Goal: Information Seeking & Learning: Learn about a topic

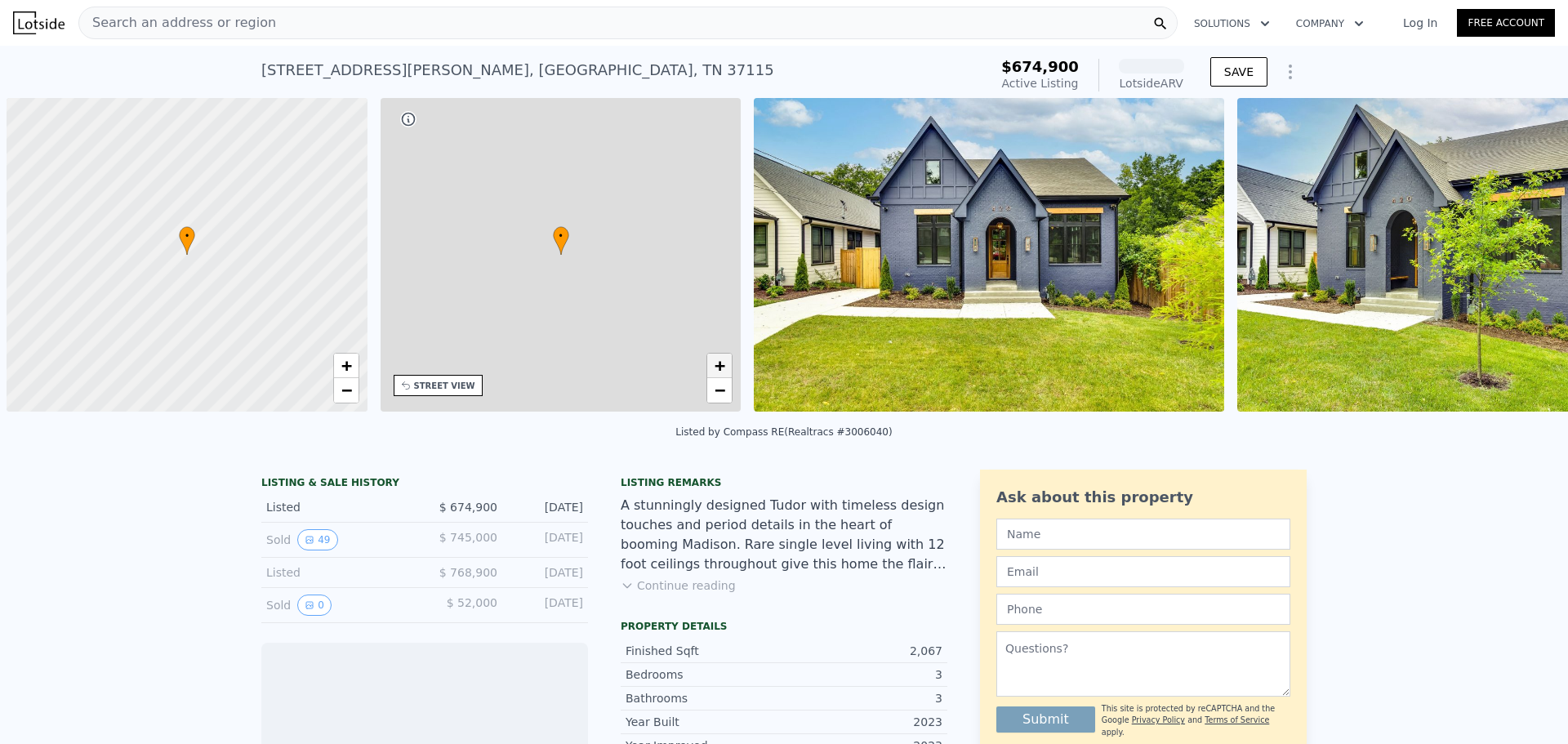
scroll to position [0, 7]
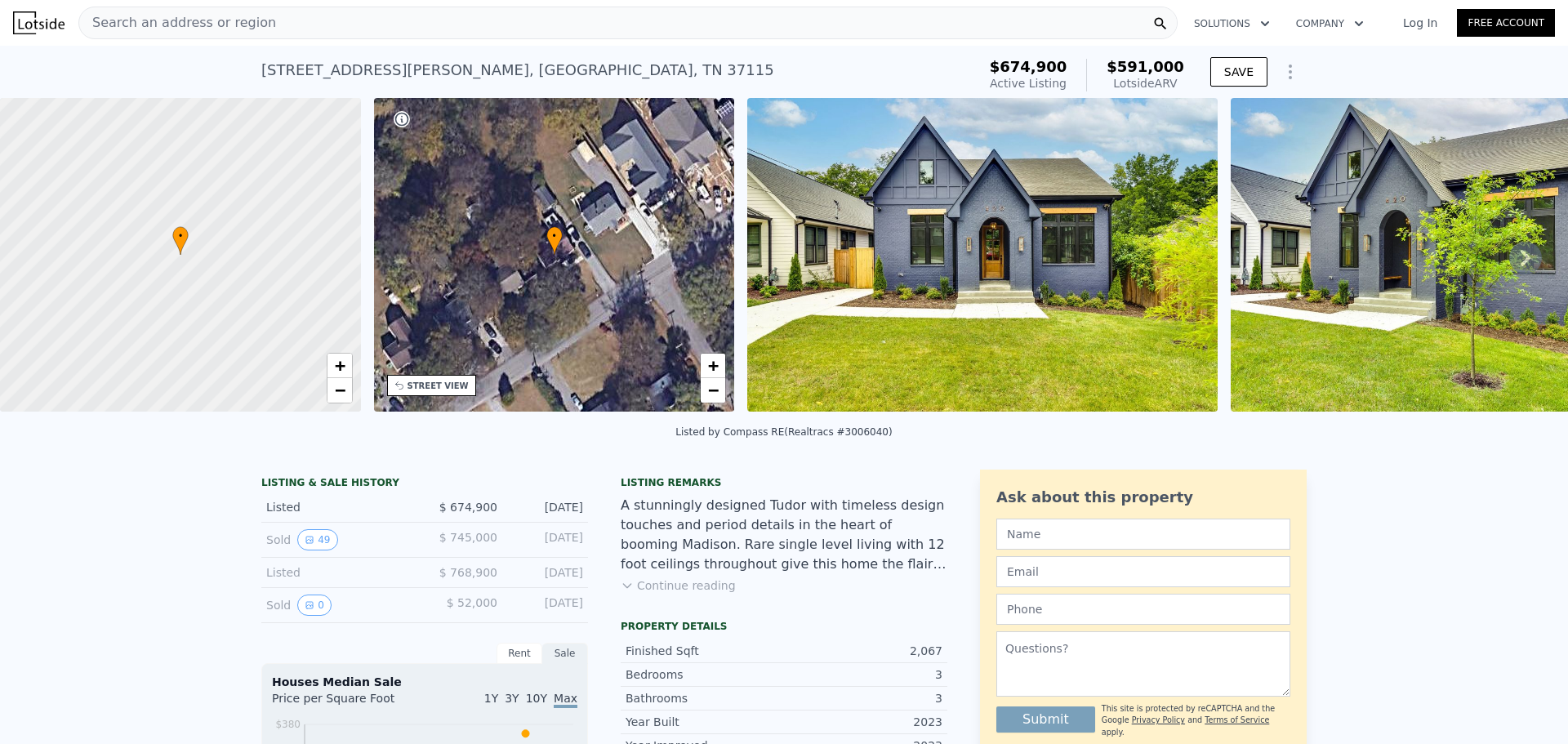
click at [687, 593] on button "Continue reading" at bounding box center [678, 585] width 115 height 16
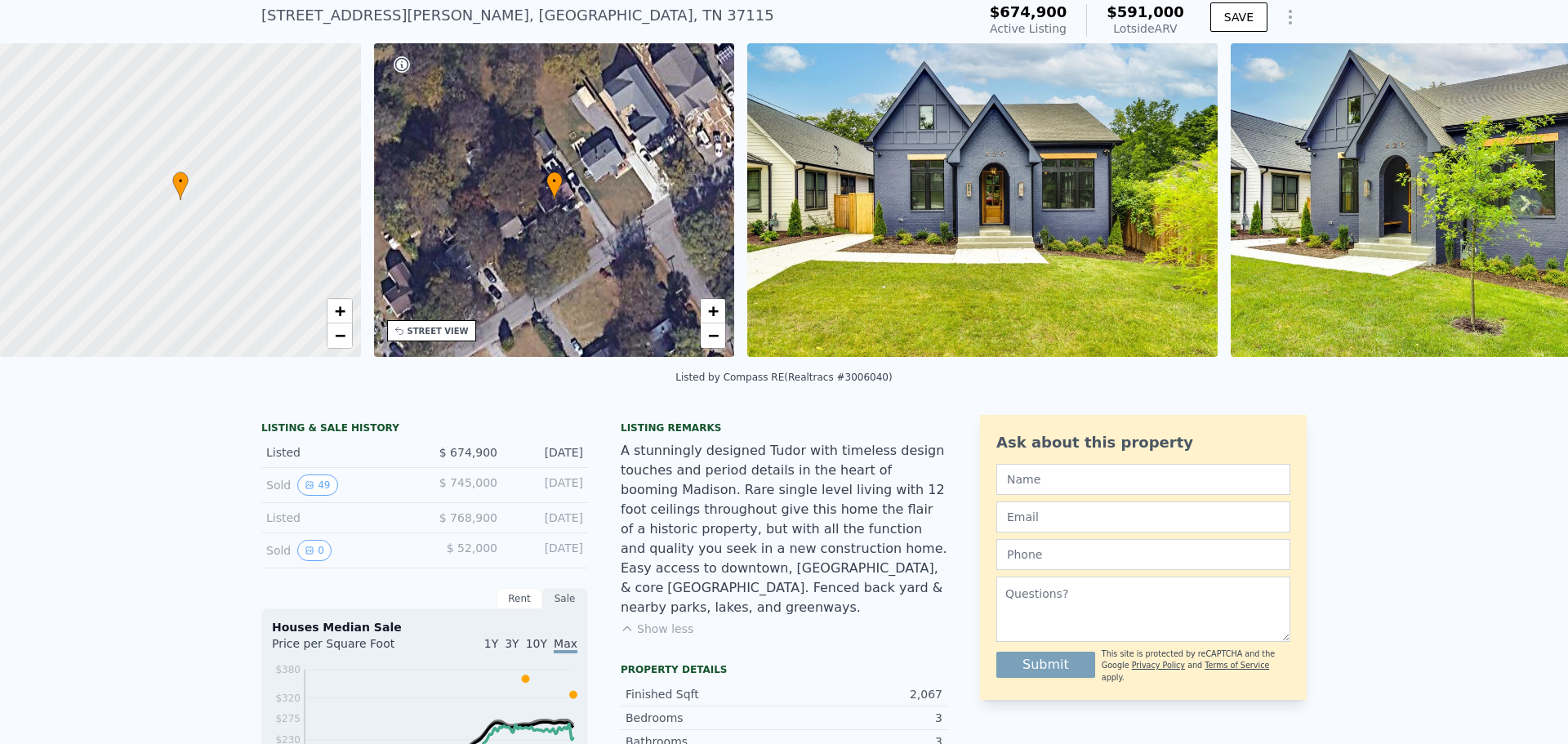
scroll to position [76, 0]
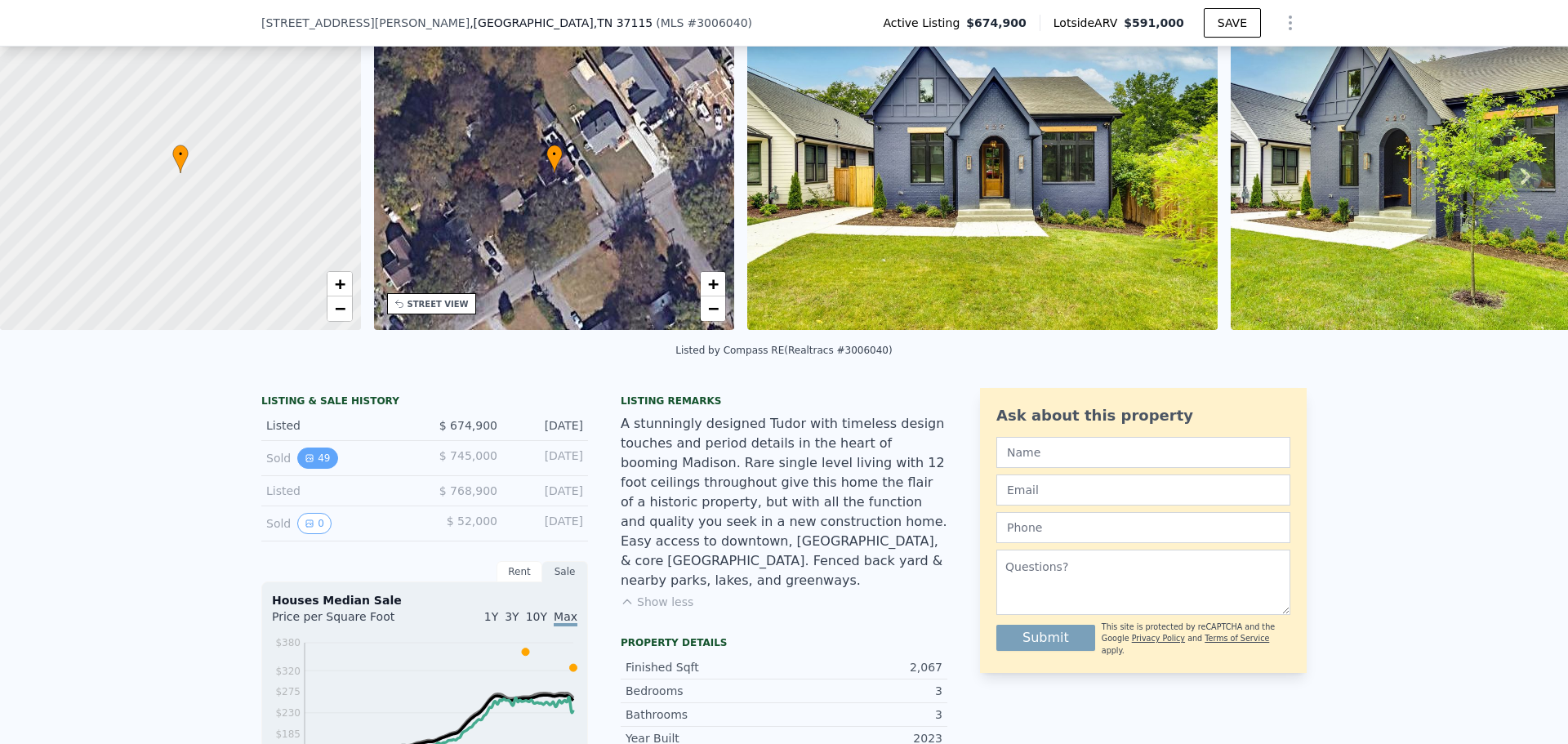
click at [315, 469] on button "49" at bounding box center [317, 458] width 40 height 21
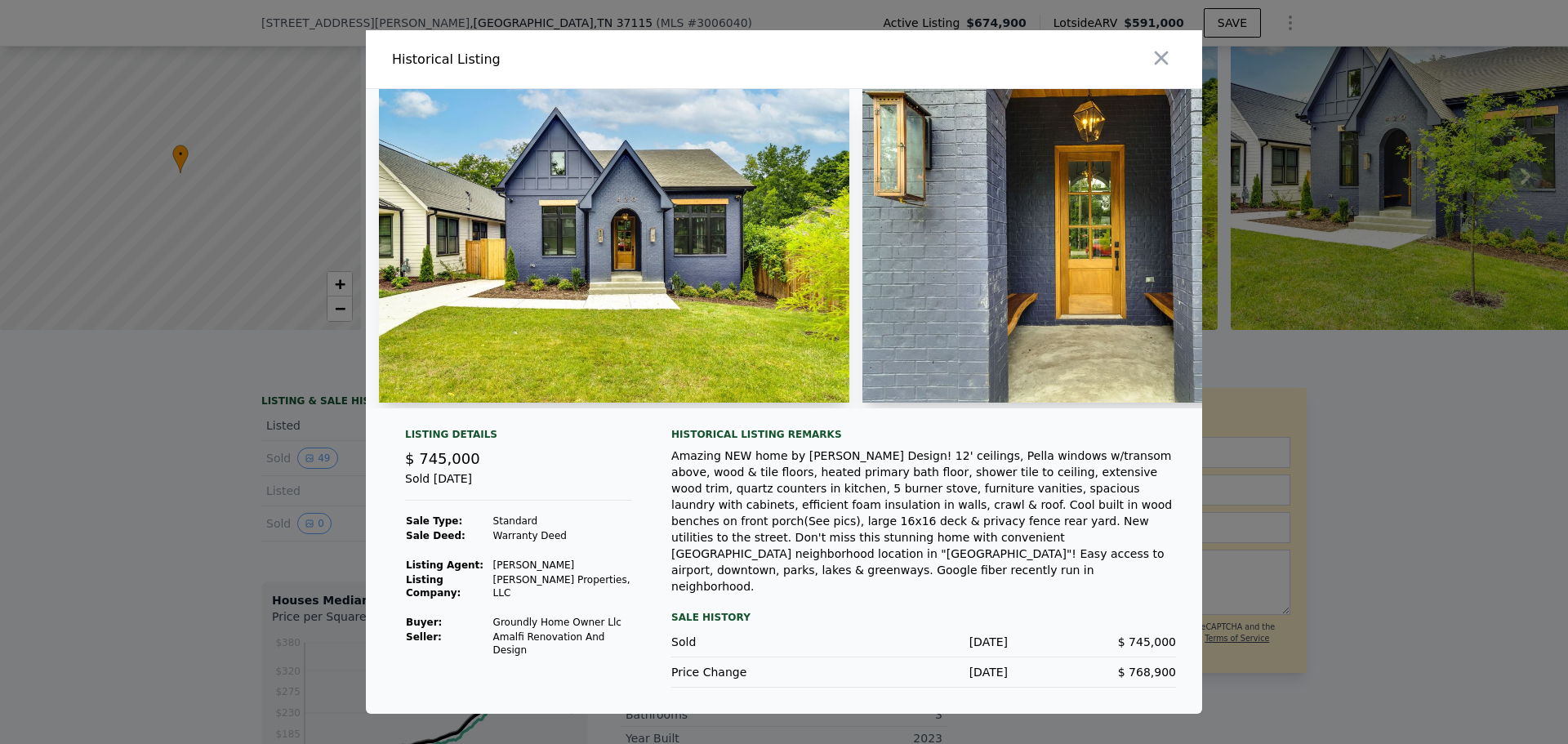
click at [1150, 665] on span "$ 768,900" at bounding box center [1146, 672] width 58 height 13
click at [1137, 635] on span "$ 745,000" at bounding box center [1146, 642] width 58 height 13
drag, startPoint x: 1136, startPoint y: 628, endPoint x: 1154, endPoint y: 629, distance: 18.0
click at [1154, 635] on span "$ 745,000" at bounding box center [1146, 642] width 58 height 13
click at [832, 576] on div "Amazing NEW home by [PERSON_NAME] Design! 12' ceilings, Pella windows w/transom…" at bounding box center [923, 521] width 504 height 147
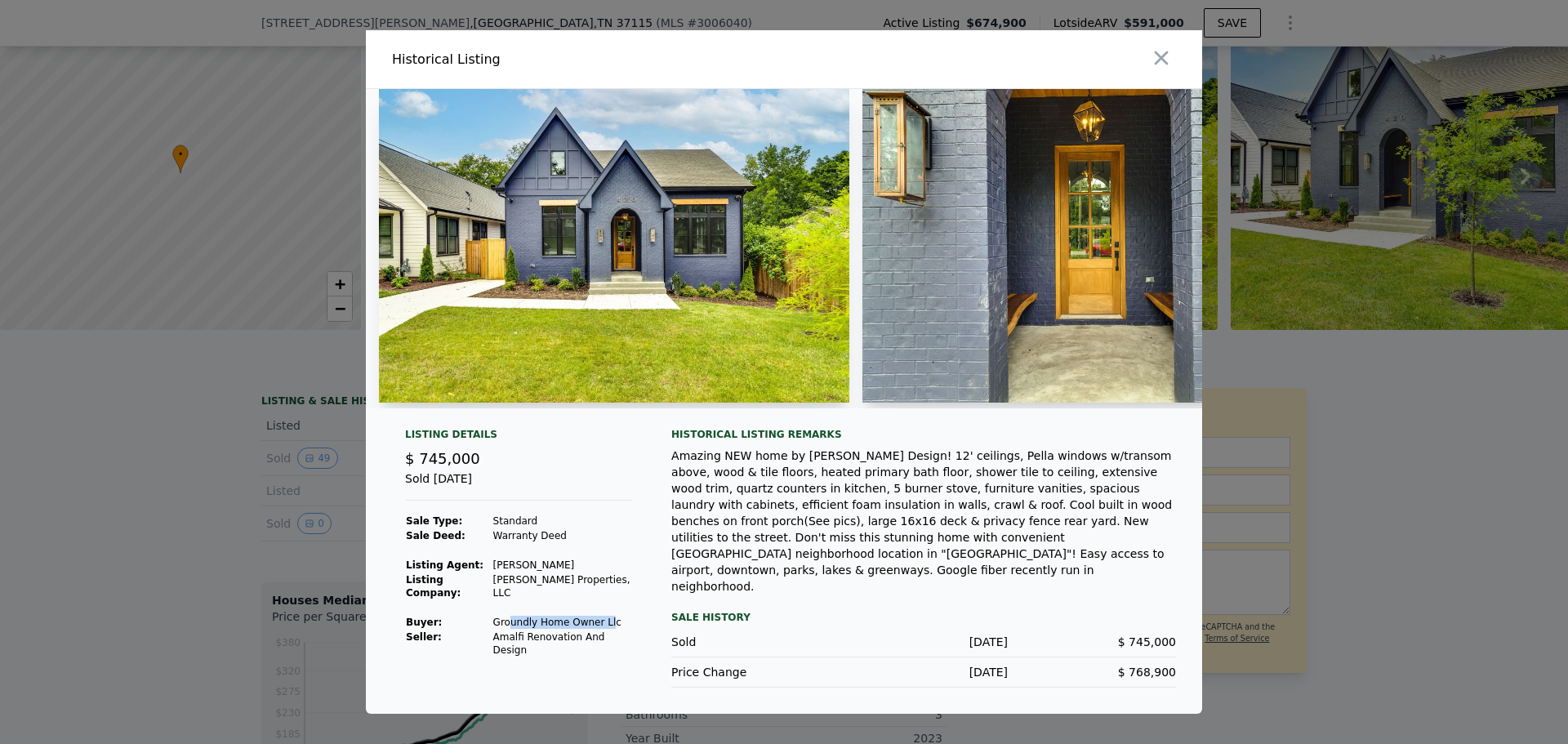
drag, startPoint x: 506, startPoint y: 634, endPoint x: 604, endPoint y: 632, distance: 98.0
click at [604, 629] on td "Groundly Home Owner Llc" at bounding box center [562, 623] width 140 height 15
drag, startPoint x: 609, startPoint y: 631, endPoint x: 474, endPoint y: 635, distance: 135.1
click at [474, 629] on tr "Buyer : Groundly Home Owner Llc" at bounding box center [519, 623] width 227 height 15
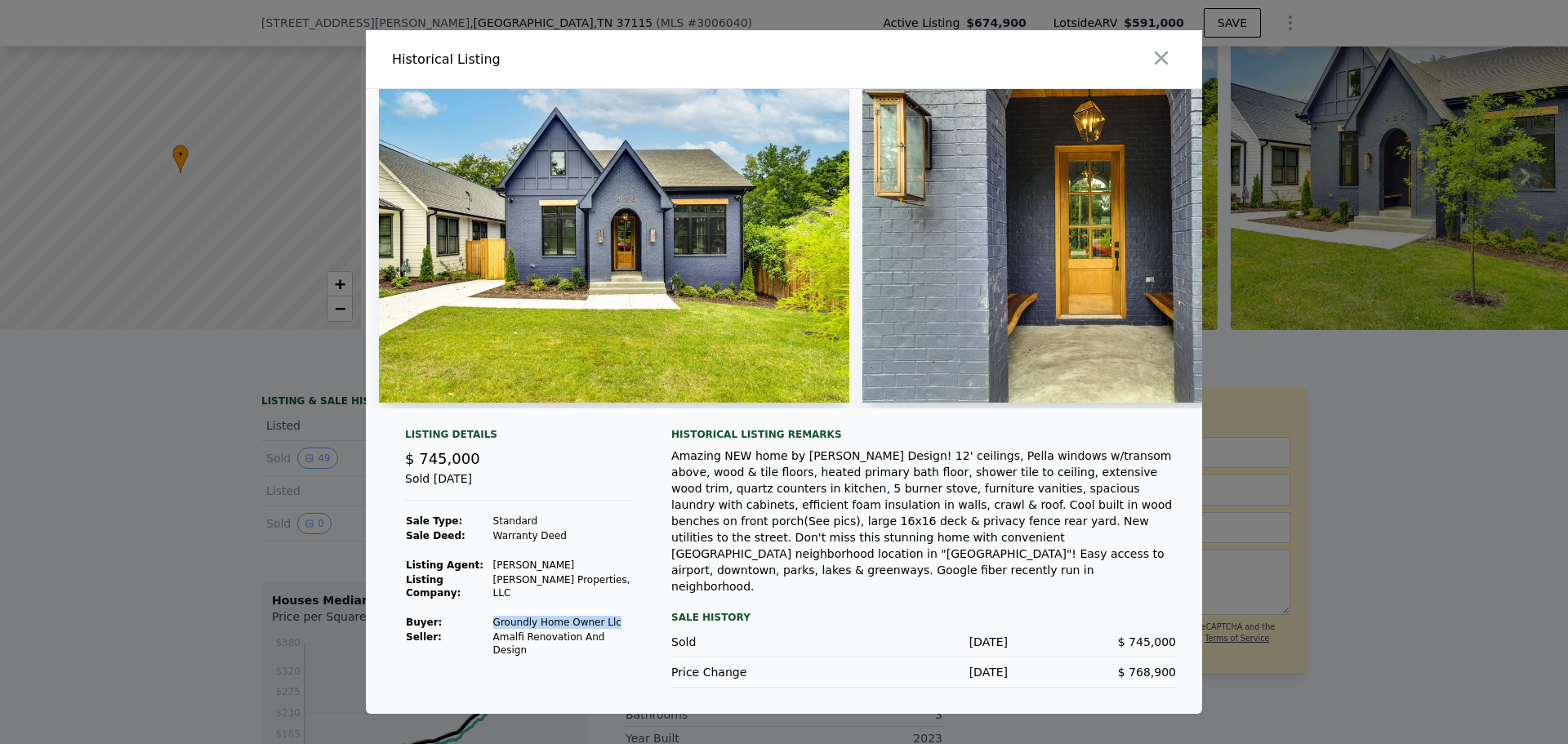
copy tr "Groundly Home Owner Llc"
click at [594, 528] on td "Standard" at bounding box center [562, 522] width 140 height 15
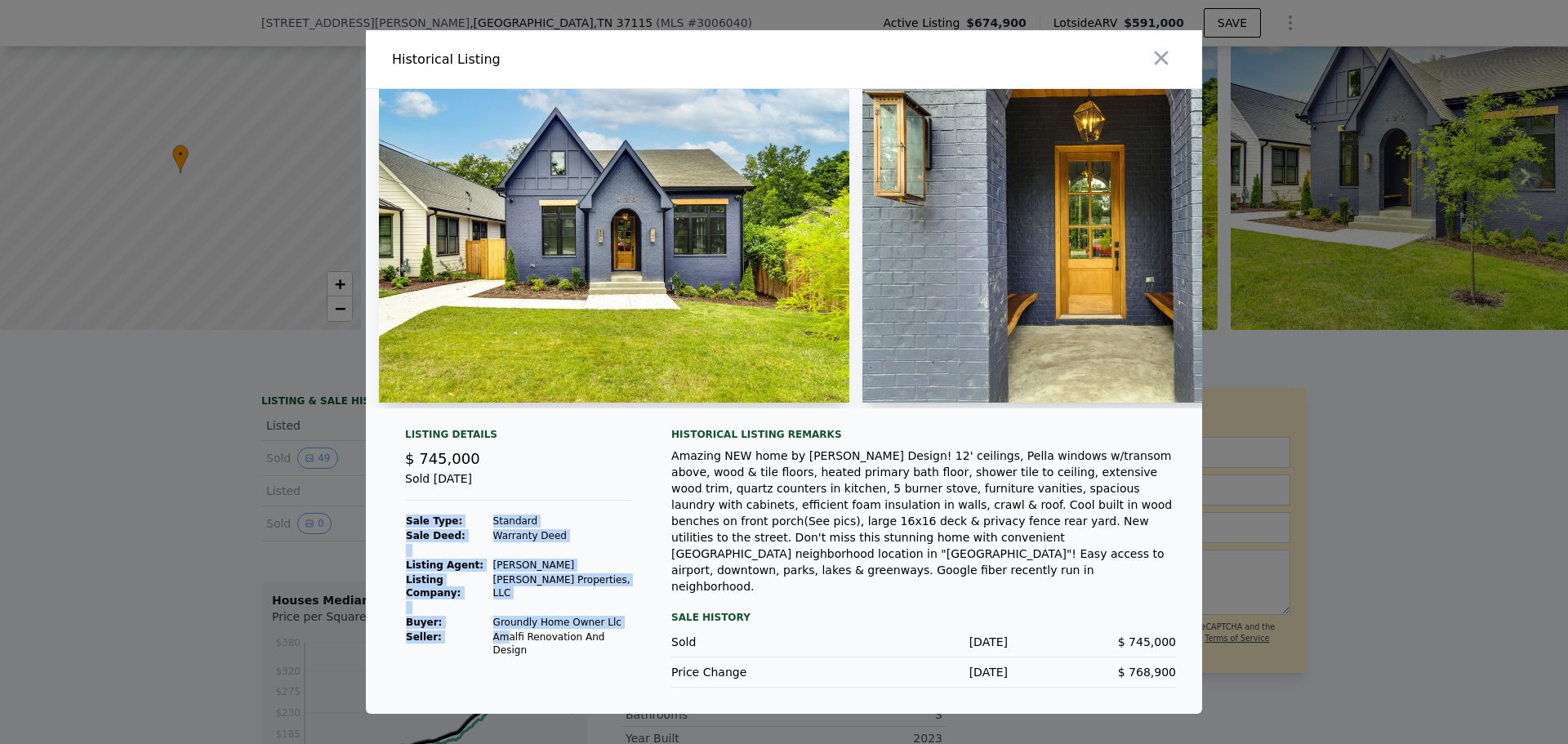
drag, startPoint x: 504, startPoint y: 647, endPoint x: 604, endPoint y: 660, distance: 100.8
click at [604, 660] on div "Listing Details $ 745,000 Sold [DATE] Sale Type: Standard Sale Deed: Warranty D…" at bounding box center [519, 558] width 254 height 259
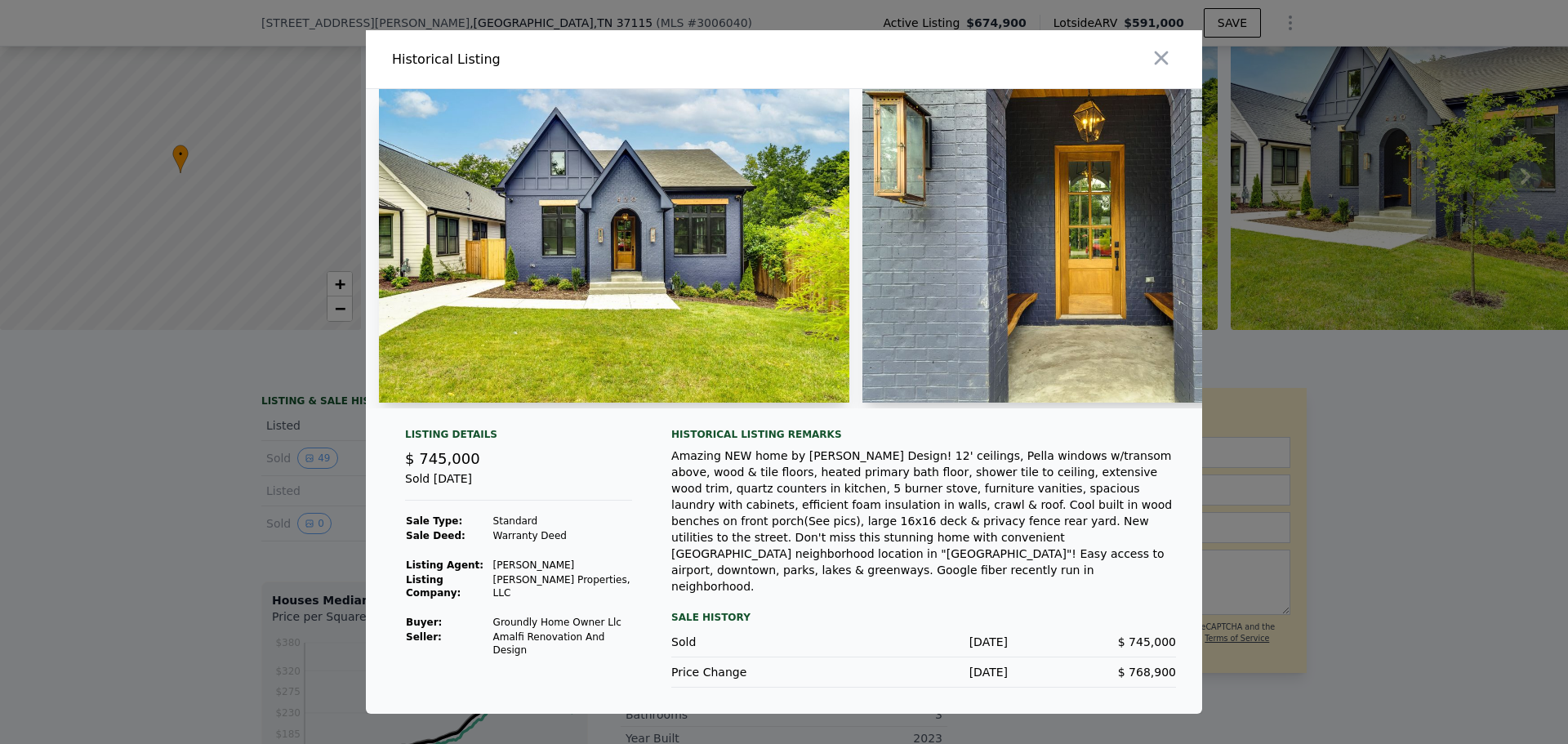
click at [762, 543] on div "Amazing NEW home by [PERSON_NAME] Design! 12' ceilings, Pella windows w/transom…" at bounding box center [923, 521] width 504 height 147
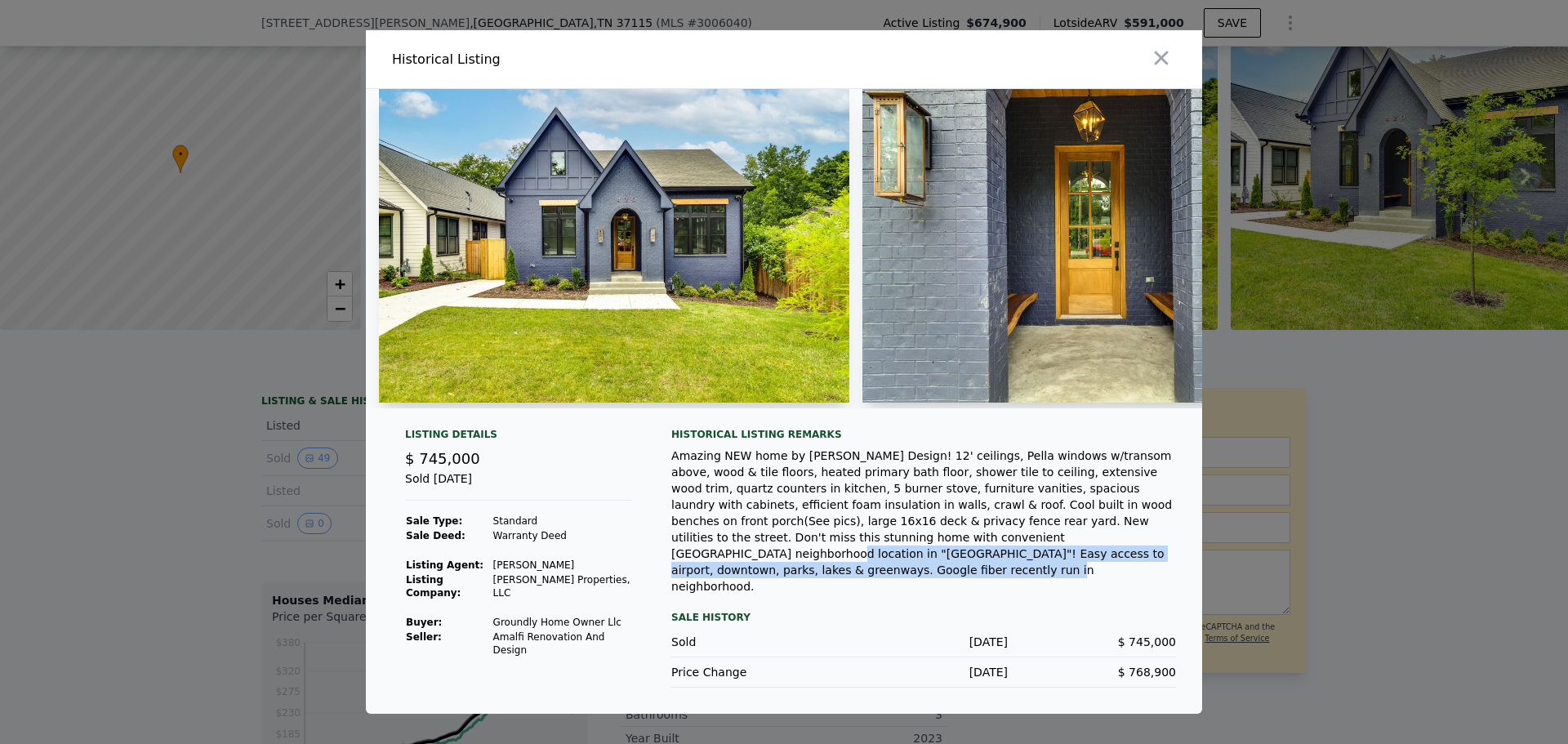
drag, startPoint x: 700, startPoint y: 555, endPoint x: 817, endPoint y: 574, distance: 118.5
click at [817, 574] on div "Amazing NEW home by [PERSON_NAME] Design! 12' ceilings, Pella windows w/transom…" at bounding box center [923, 521] width 504 height 147
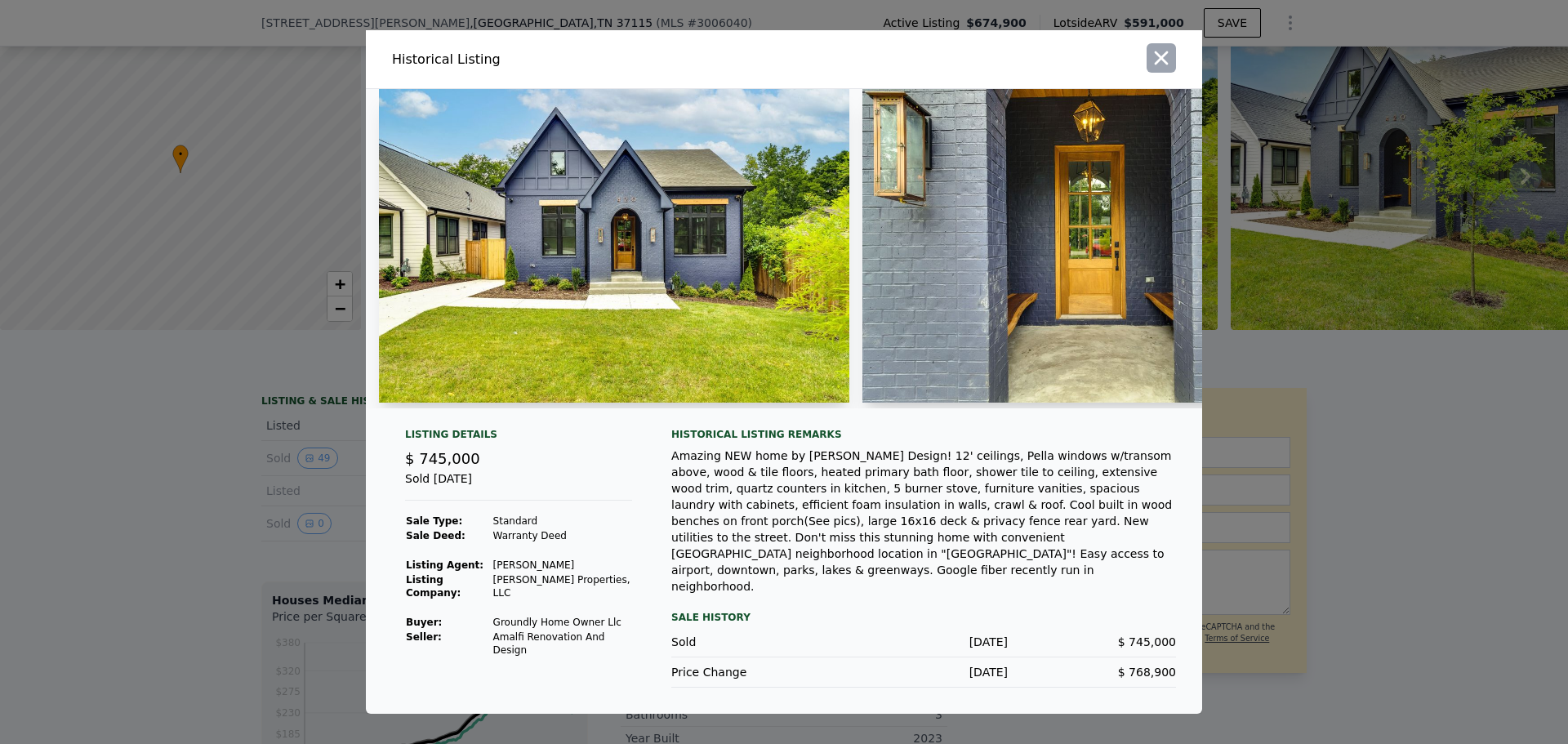
click at [1151, 69] on icon "button" at bounding box center [1161, 58] width 23 height 23
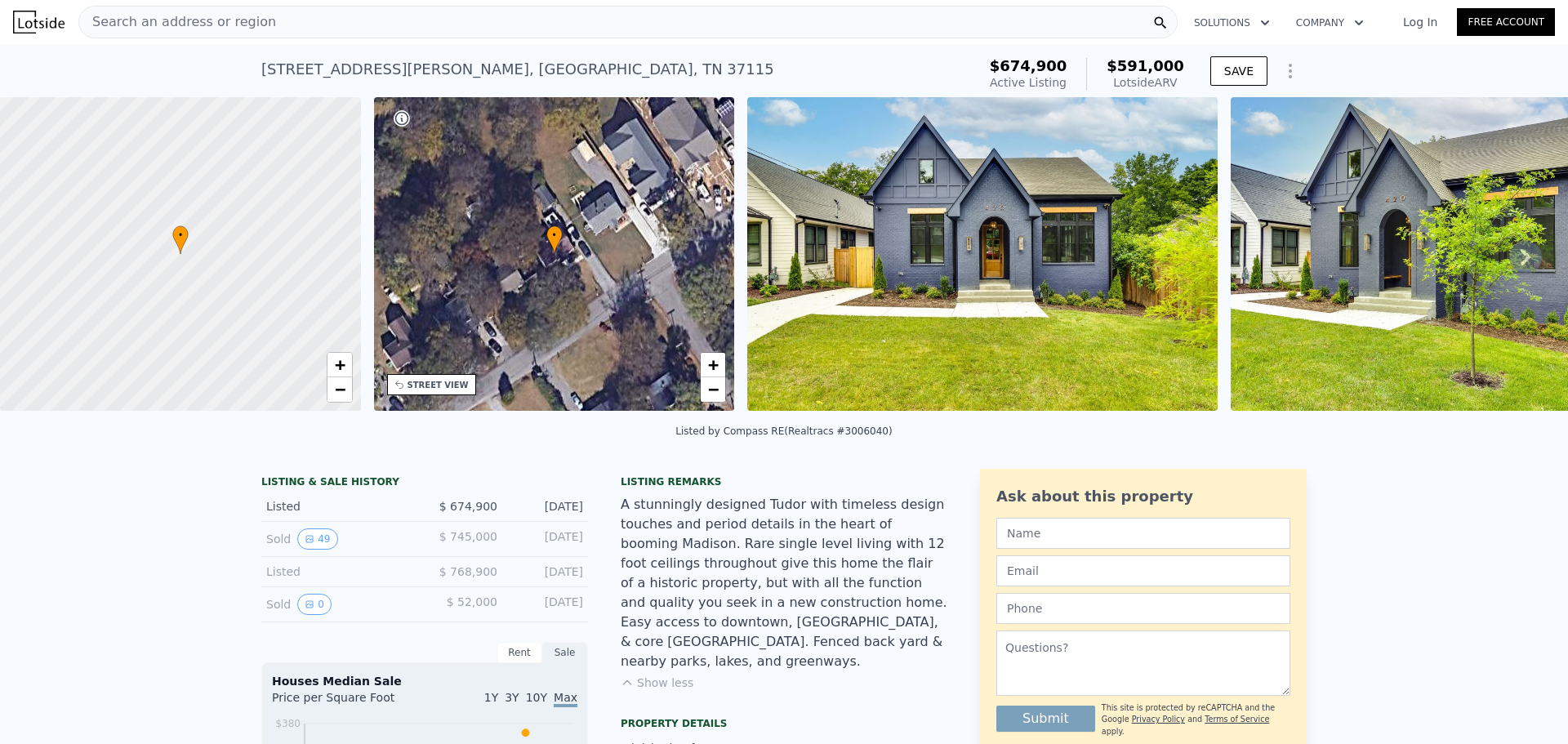
scroll to position [0, 0]
click at [456, 59] on div "[STREET_ADDRESS][PERSON_NAME]" at bounding box center [518, 70] width 513 height 23
click at [498, 62] on div "[STREET_ADDRESS][PERSON_NAME] Active at $674,900 (~ARV $591k )" at bounding box center [615, 75] width 709 height 45
click at [982, 14] on div "Search an address or region" at bounding box center [628, 23] width 1100 height 33
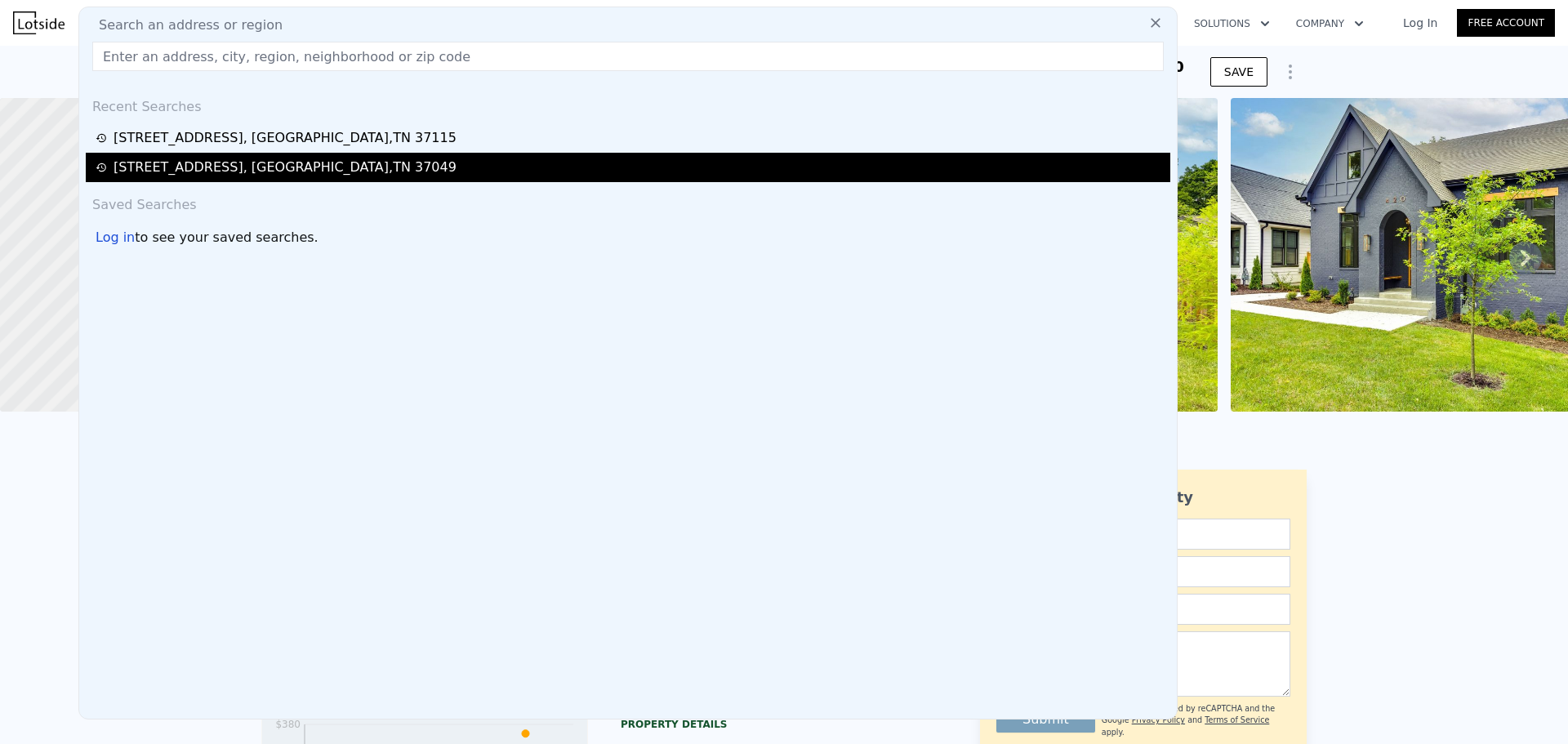
click at [234, 168] on div "[STREET_ADDRESS]" at bounding box center [285, 168] width 343 height 20
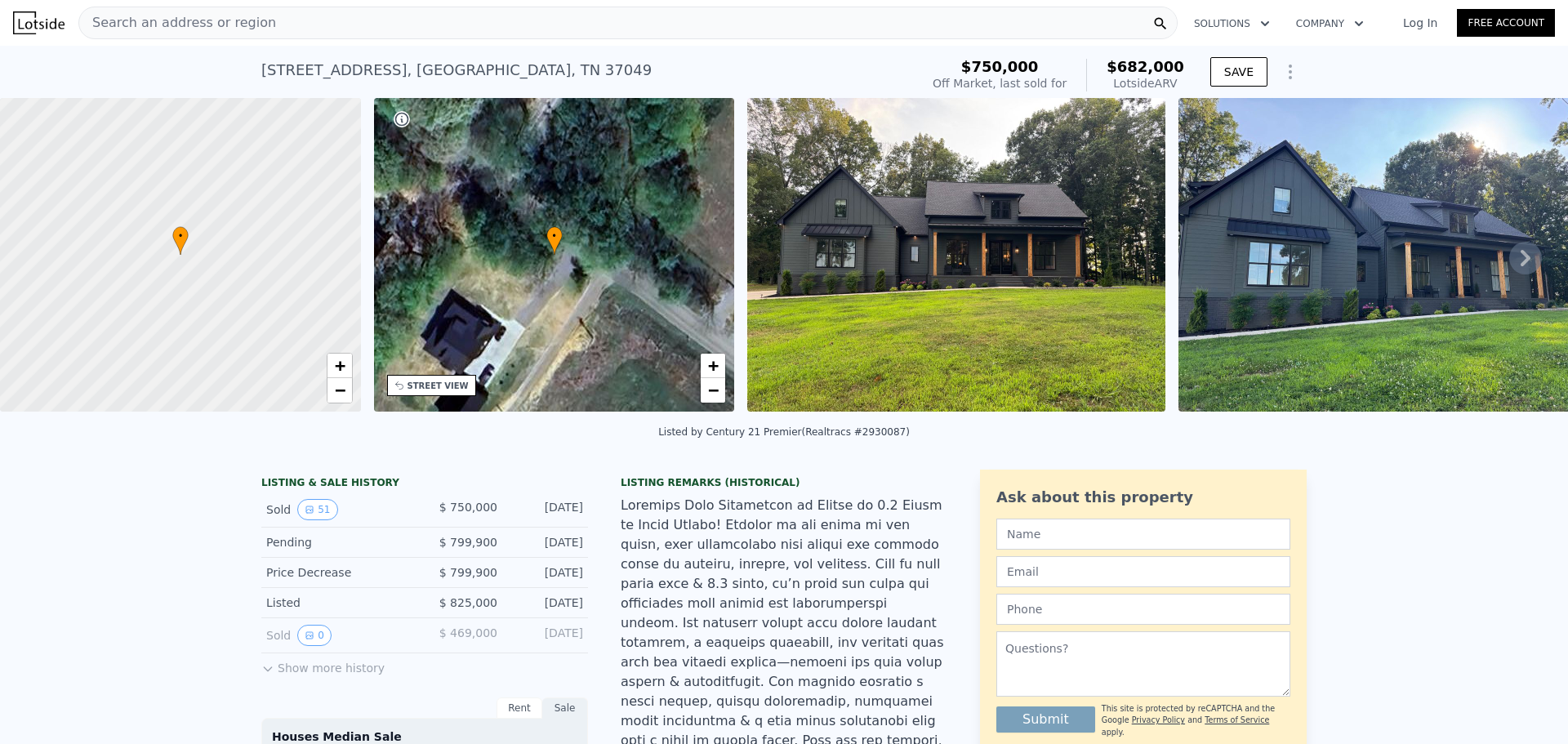
click at [393, 25] on div "Search an address or region" at bounding box center [628, 23] width 1100 height 33
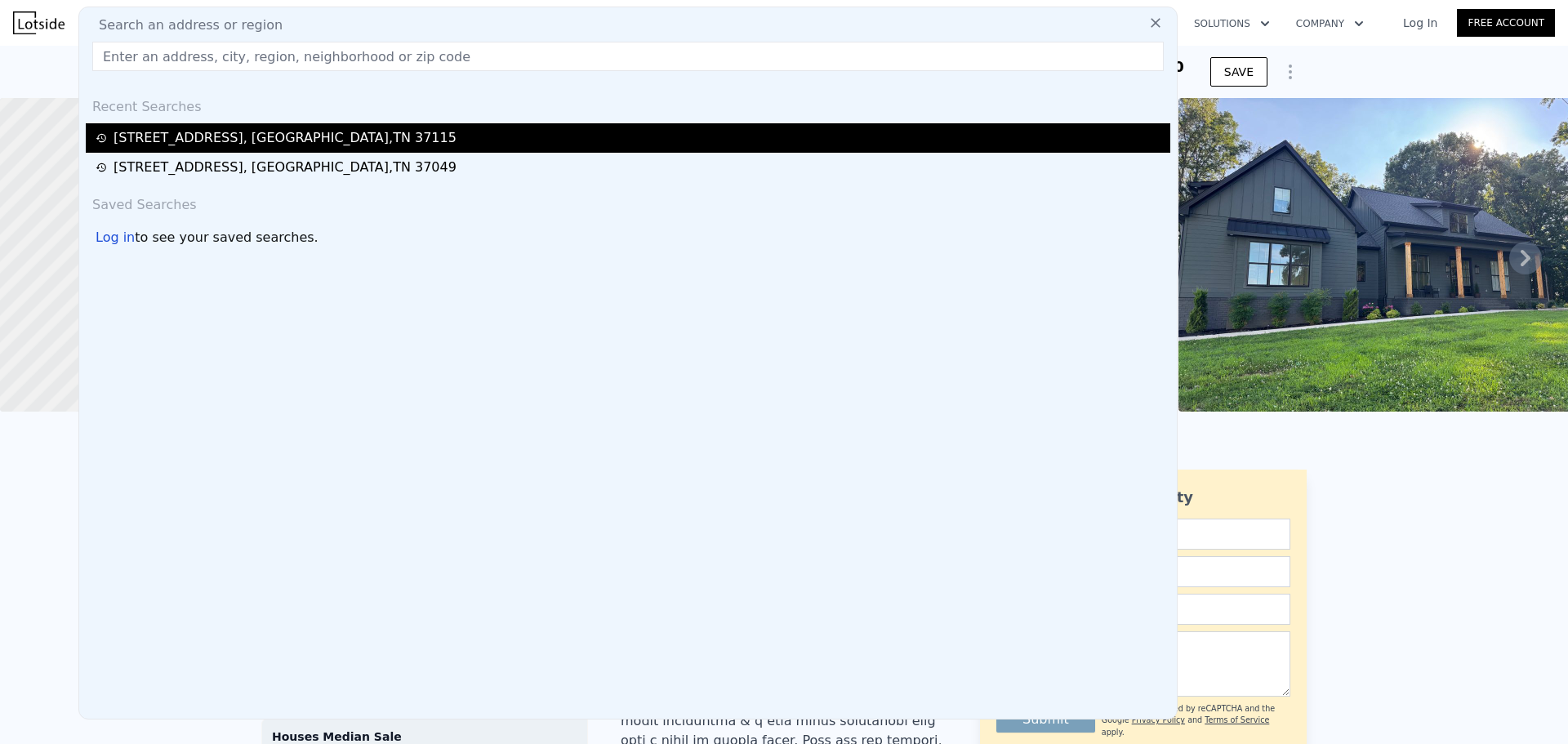
click at [225, 128] on div "[STREET_ADDRESS]" at bounding box center [628, 137] width 1084 height 29
click at [220, 138] on div "[STREET_ADDRESS]" at bounding box center [285, 137] width 343 height 20
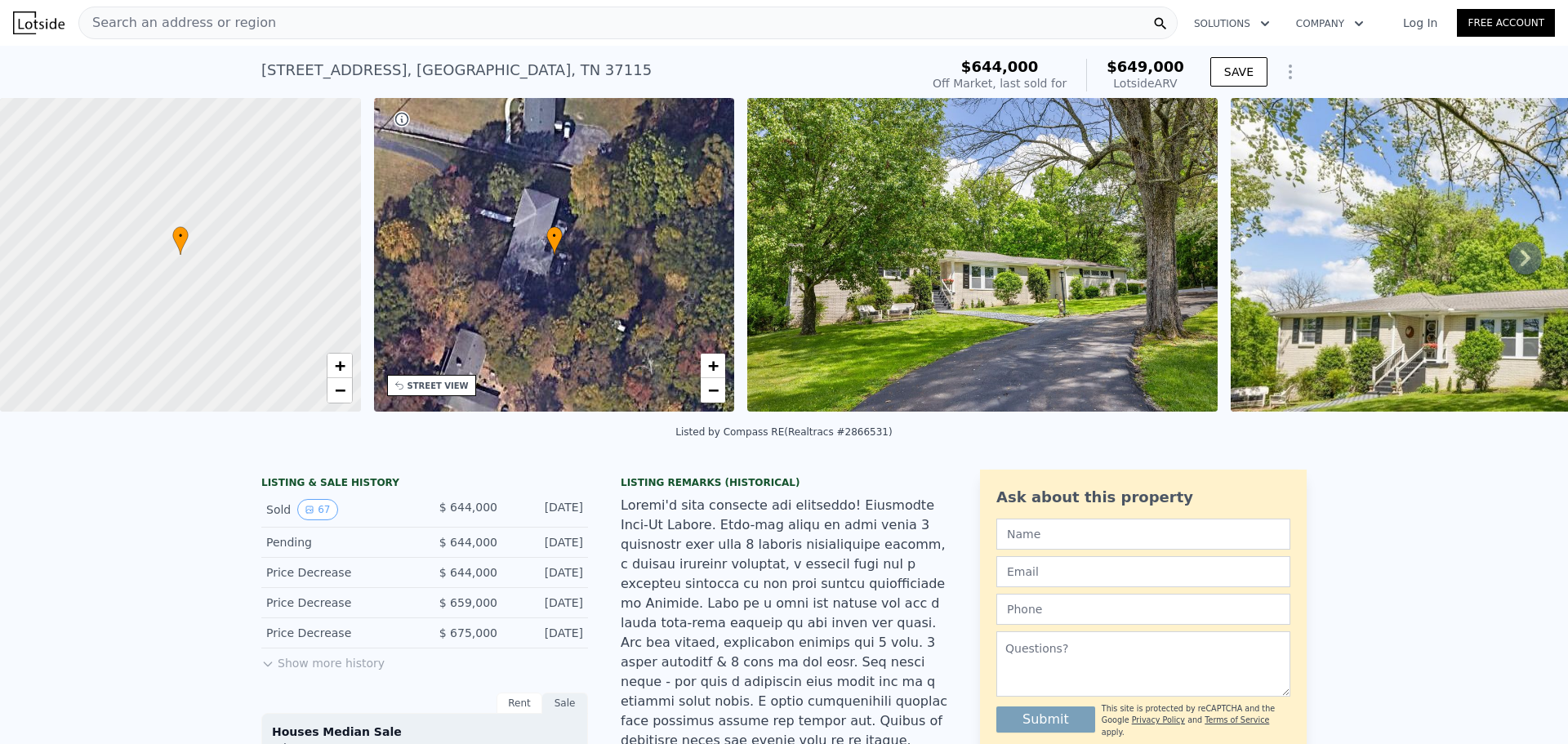
click at [1143, 75] on div "Lotside ARV" at bounding box center [1145, 82] width 78 height 16
click at [1286, 71] on icon "Show Options" at bounding box center [1290, 72] width 20 height 20
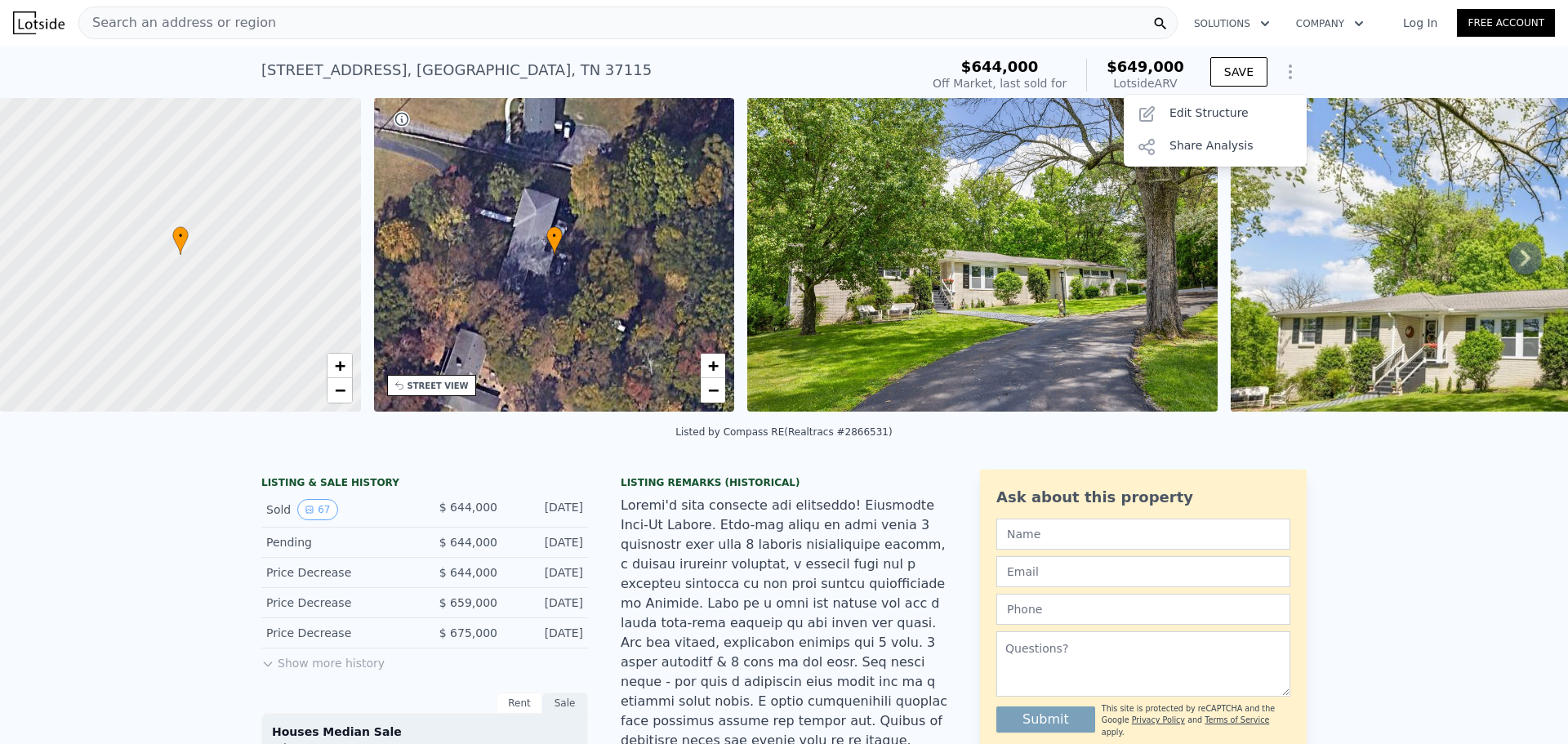
click at [803, 71] on div "[STREET_ADDRESS] Sold [DATE] for $644k (~ARV $649k )" at bounding box center [587, 75] width 652 height 45
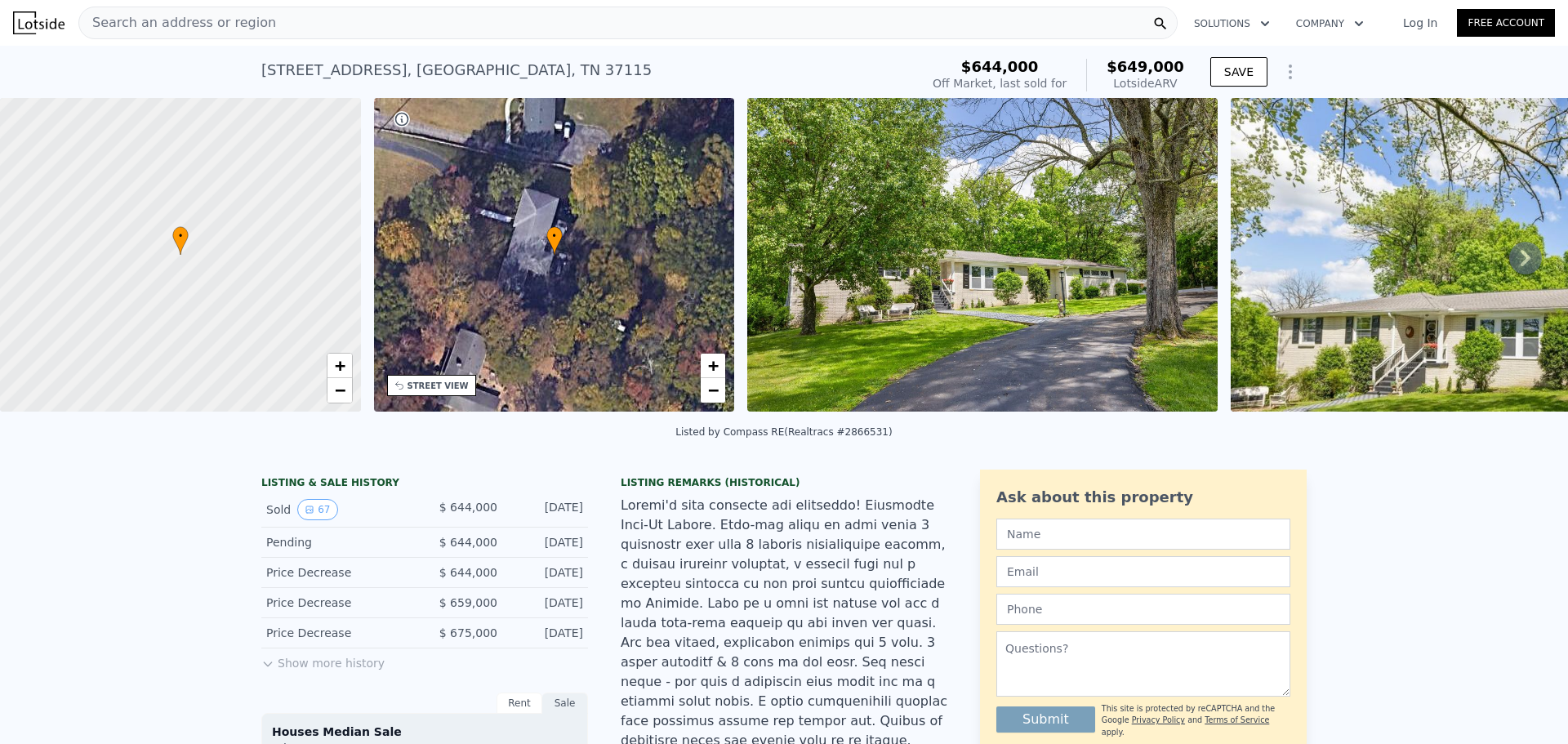
click at [262, 24] on div "Search an address or region" at bounding box center [628, 23] width 1100 height 33
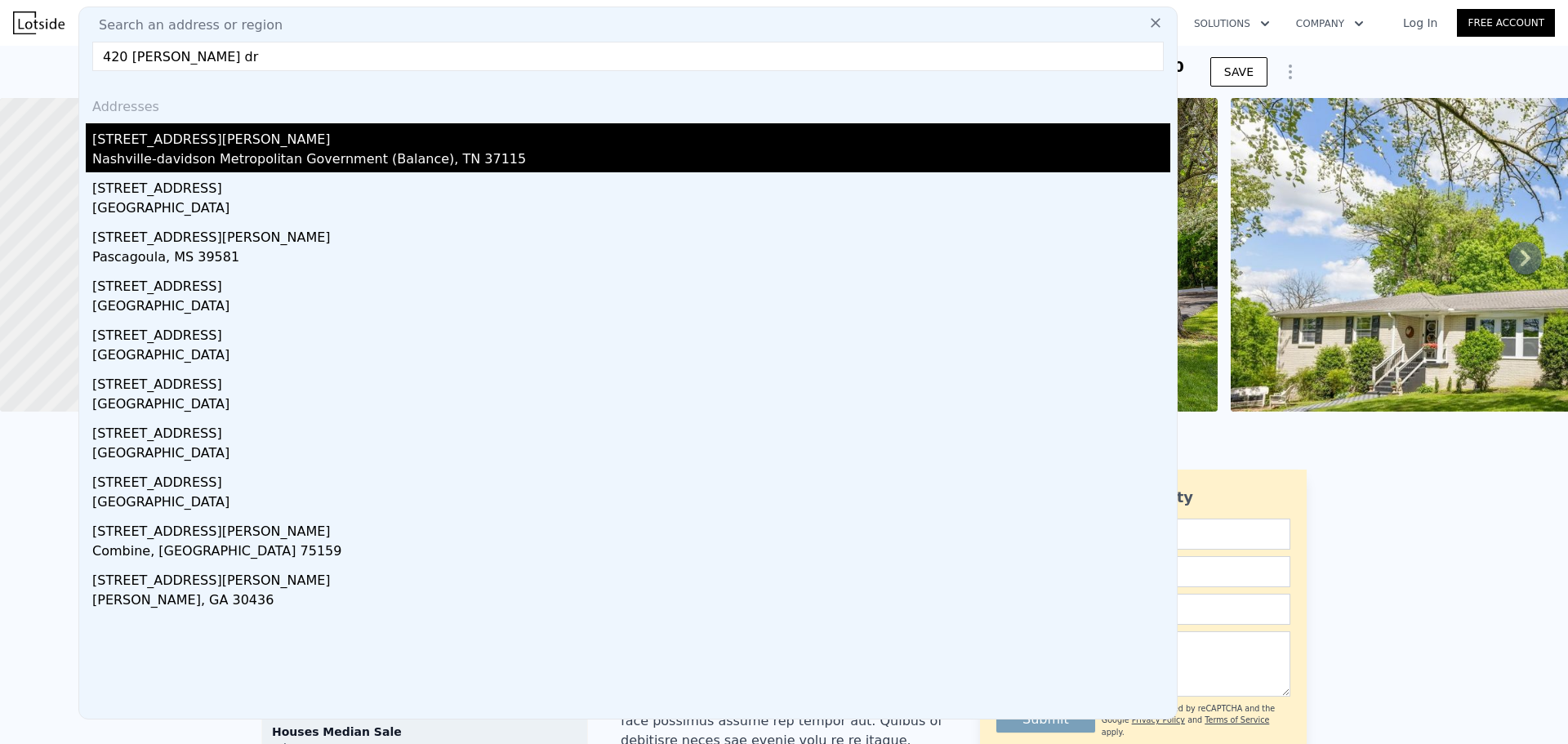
type input "420 [PERSON_NAME] dr"
click at [119, 144] on div "[STREET_ADDRESS][PERSON_NAME]" at bounding box center [631, 136] width 1078 height 27
type input "3"
type input "4"
type input "3"
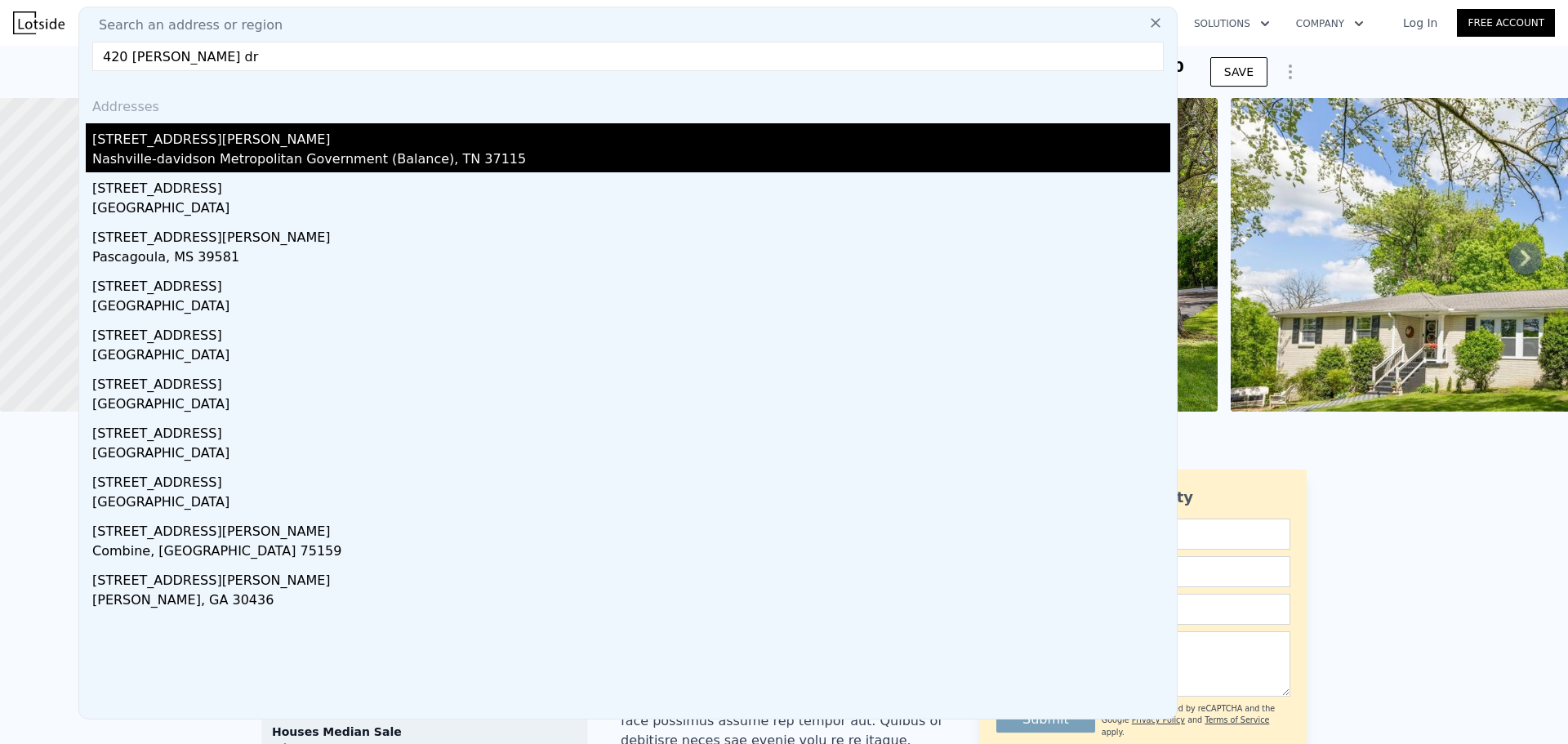
type input "1840"
type input "2268"
type input "10454.4"
type input "13503.6"
type input "$ 591,000"
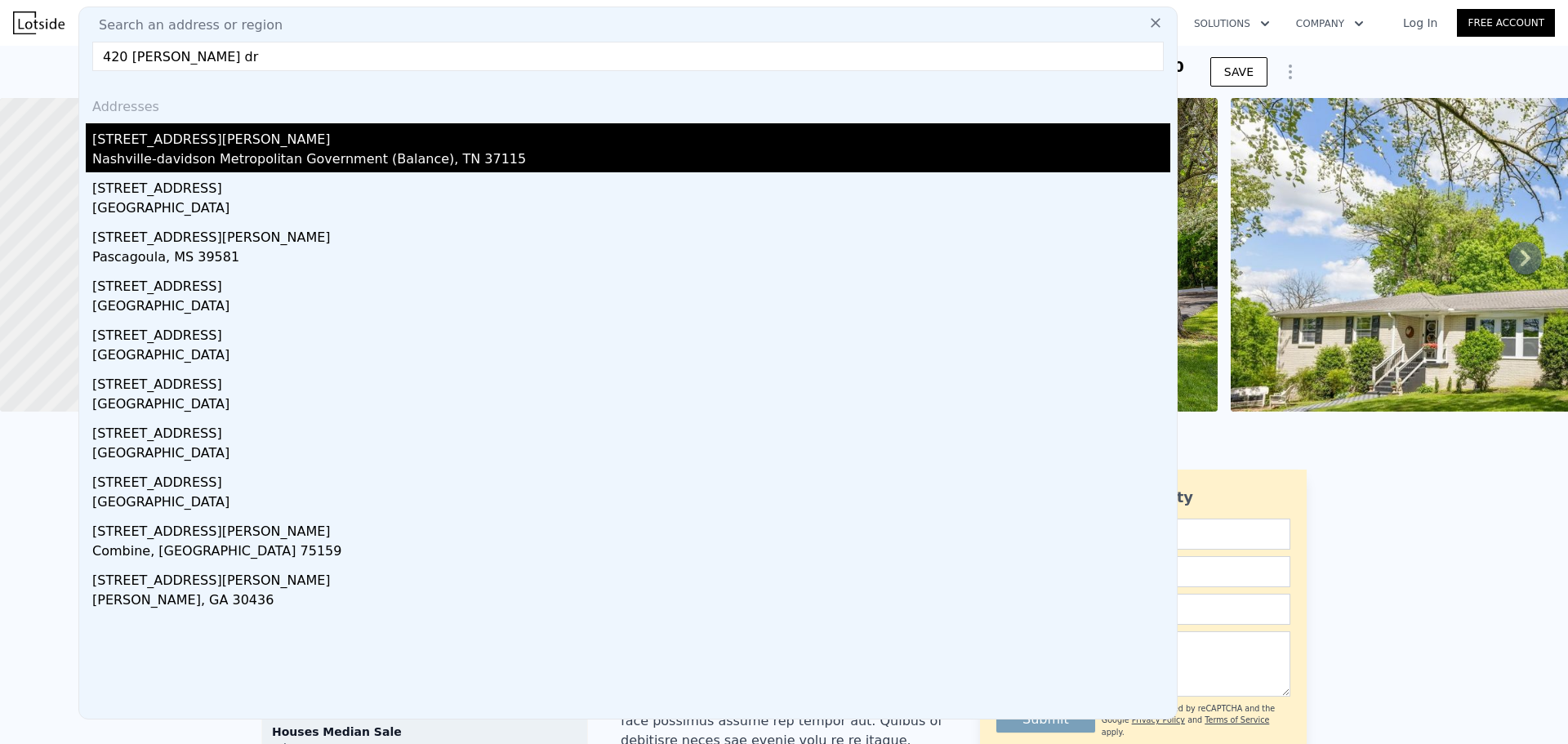
type input "4"
type input "-$ 154,607"
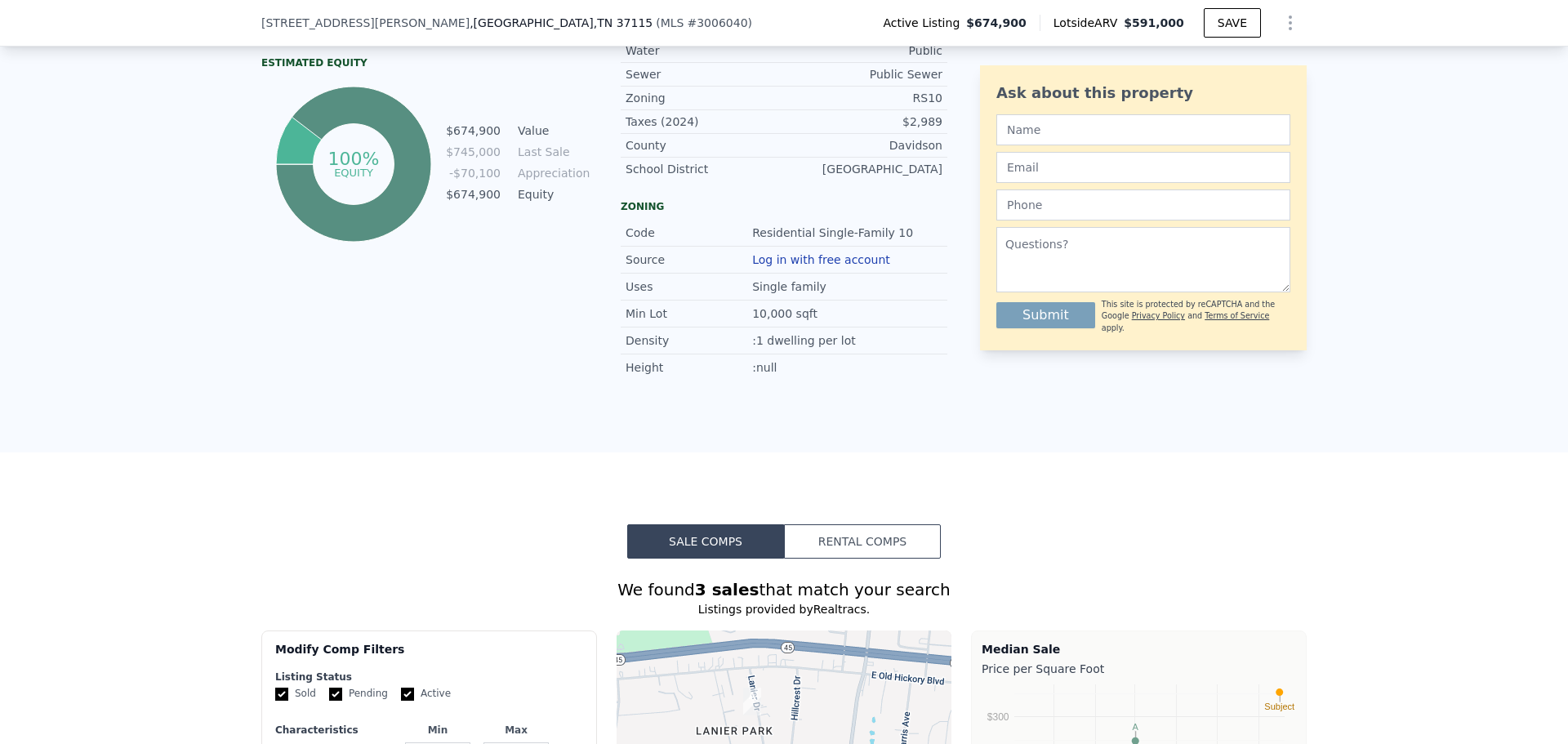
scroll to position [975, 0]
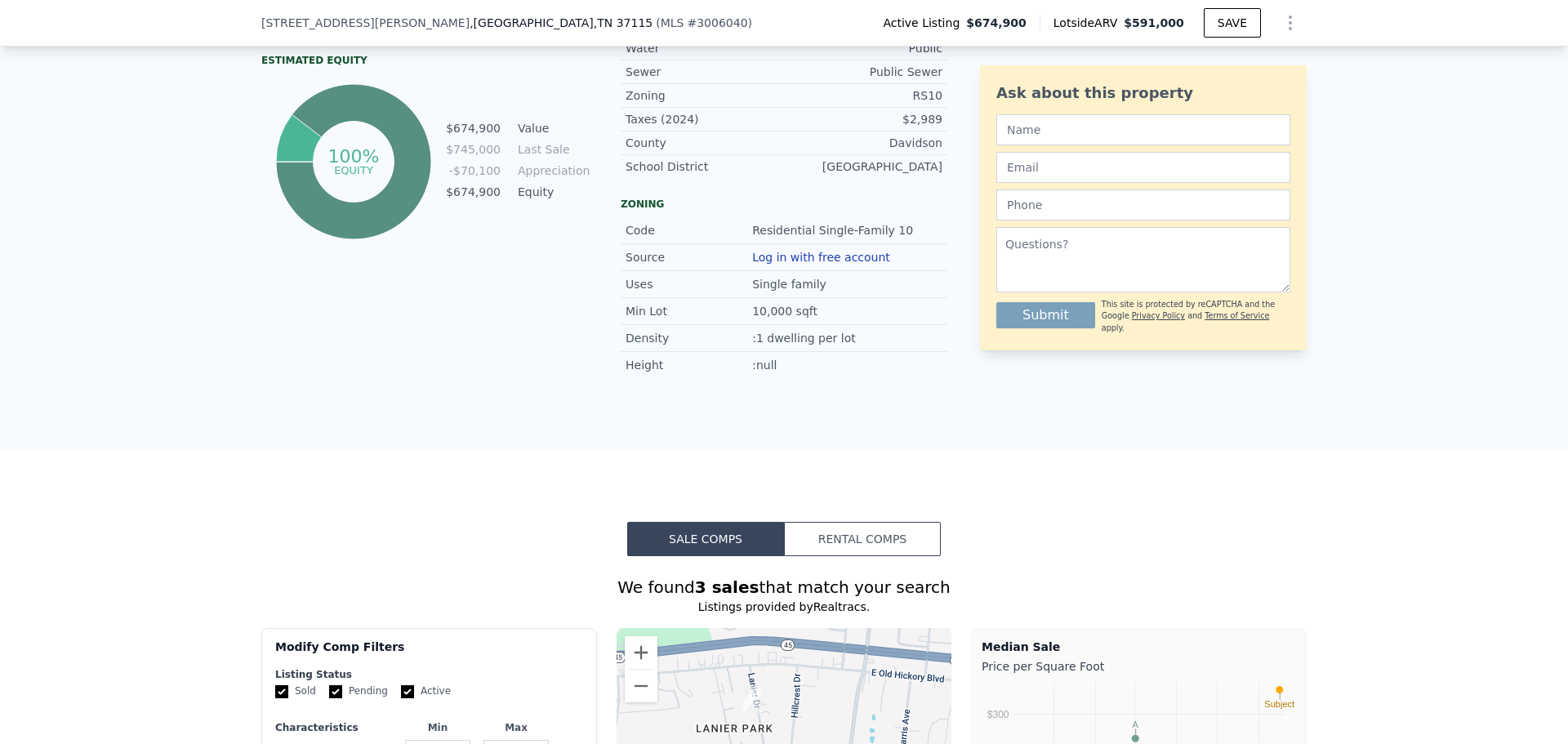
click at [837, 533] on button "Rental Comps" at bounding box center [862, 539] width 157 height 34
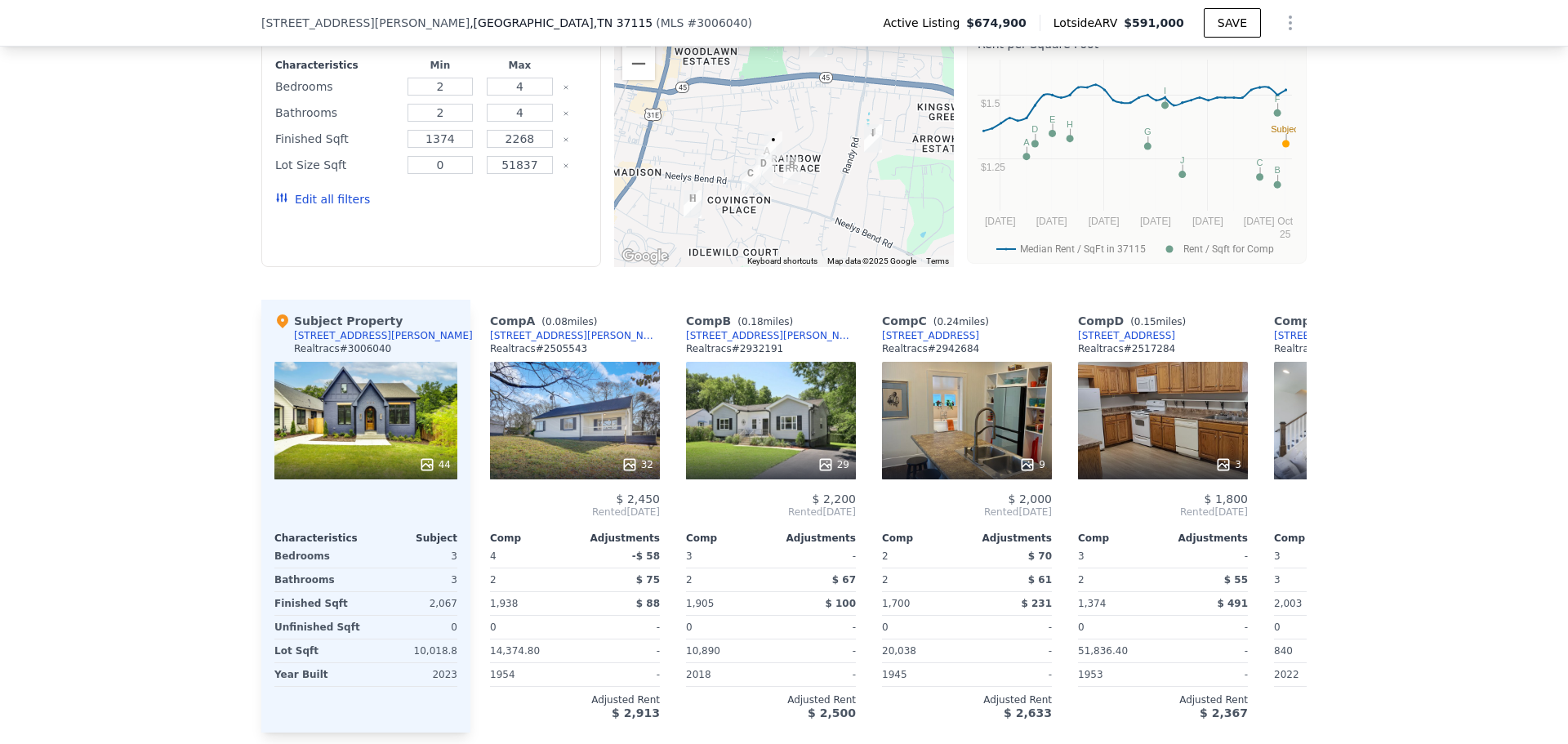
scroll to position [1628, 0]
